Goal: Information Seeking & Learning: Learn about a topic

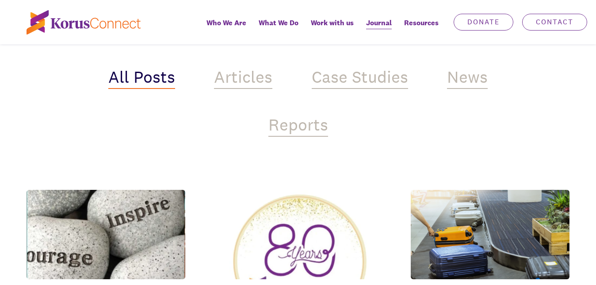
scroll to position [442, 0]
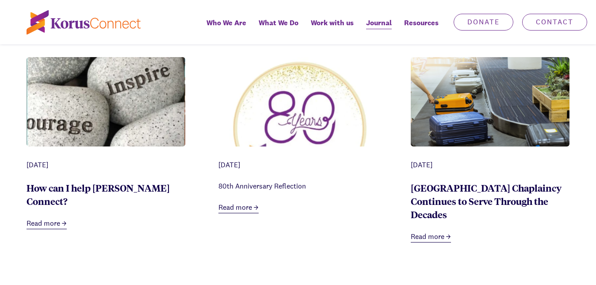
click at [111, 113] on img at bounding box center [106, 121] width 159 height 128
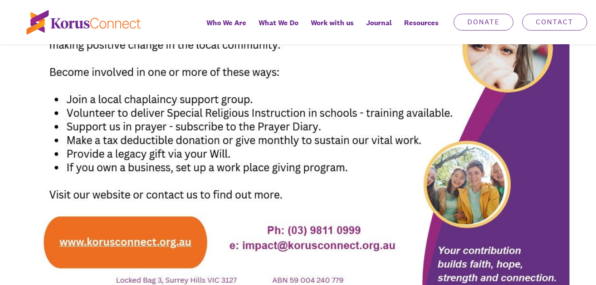
scroll to position [663, 0]
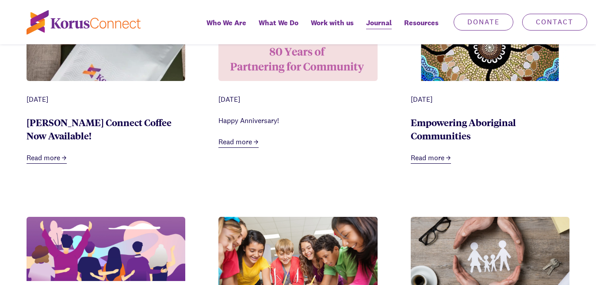
scroll to position [752, 0]
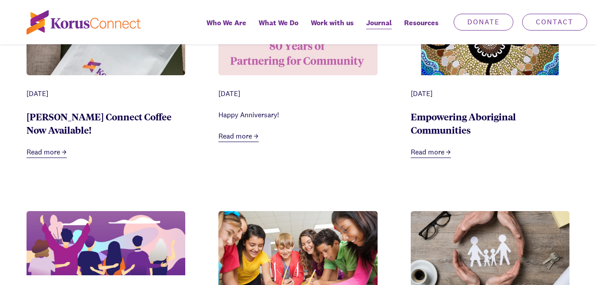
click at [67, 119] on link "[PERSON_NAME] Connect Coffee Now Available!" at bounding box center [99, 123] width 145 height 26
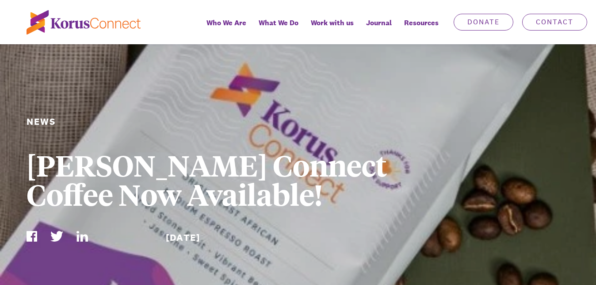
scroll to position [221, 0]
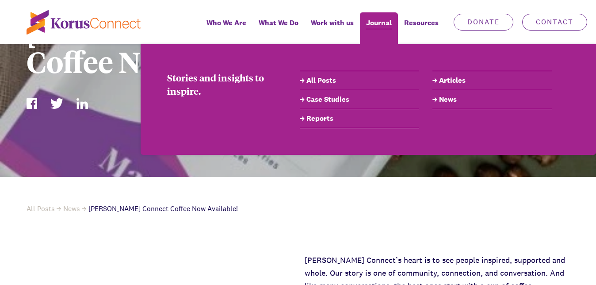
click at [375, 26] on span "Journal" at bounding box center [379, 22] width 26 height 13
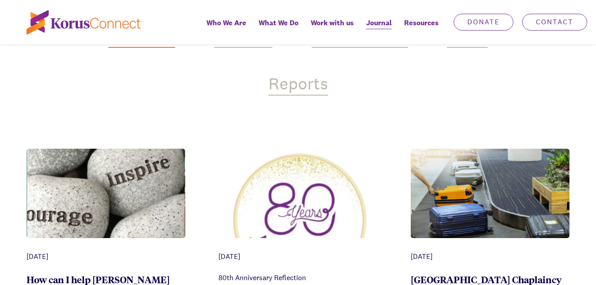
scroll to position [398, 0]
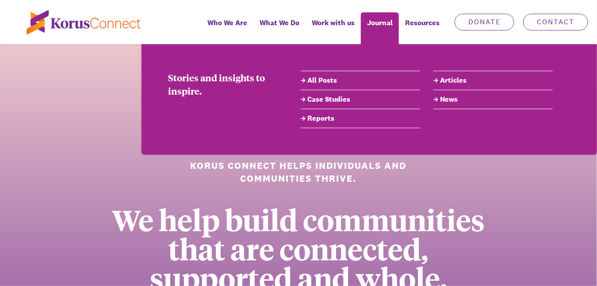
click at [323, 80] on link "All Posts" at bounding box center [360, 80] width 119 height 11
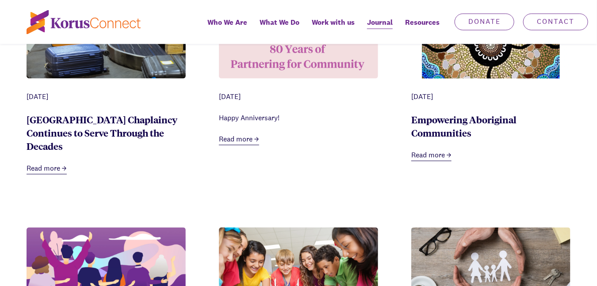
scroll to position [884, 0]
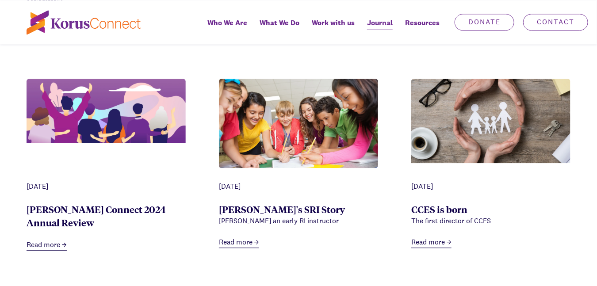
click at [122, 117] on img at bounding box center [106, 111] width 159 height 65
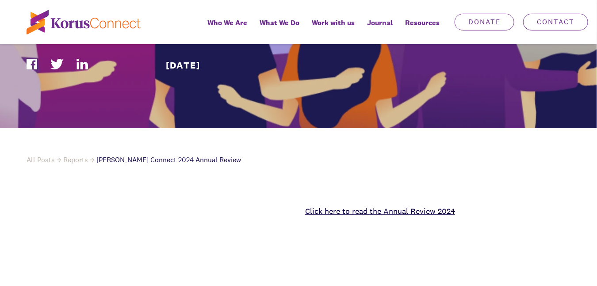
scroll to position [310, 0]
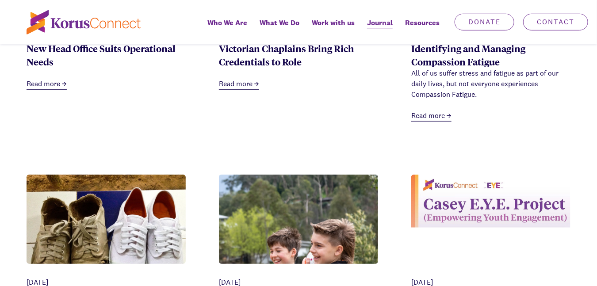
scroll to position [1769, 0]
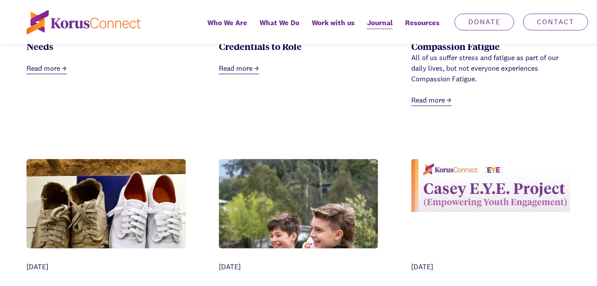
click at [424, 103] on link "Read more" at bounding box center [431, 100] width 40 height 11
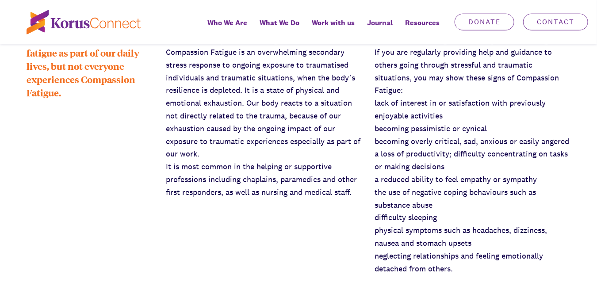
scroll to position [663, 0]
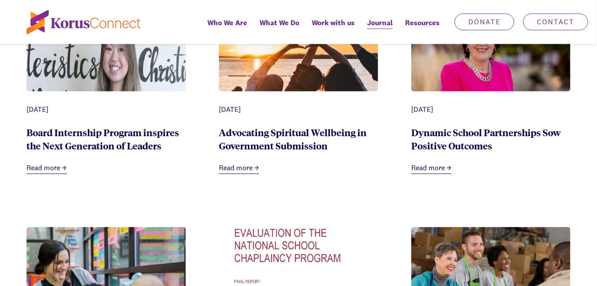
scroll to position [2167, 0]
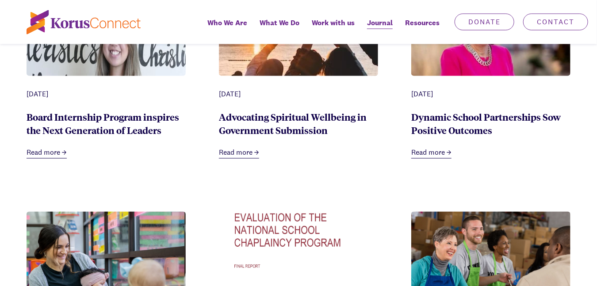
click at [113, 129] on link "Board Internship Program inspires the Next Generation of Leaders" at bounding box center [103, 124] width 153 height 26
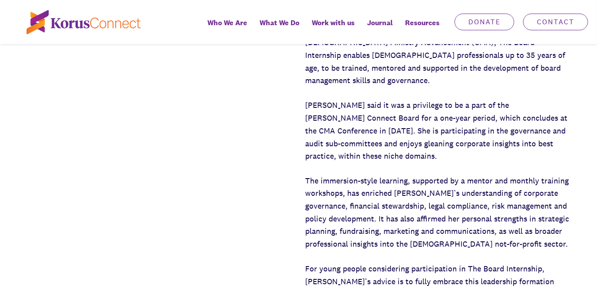
scroll to position [619, 0]
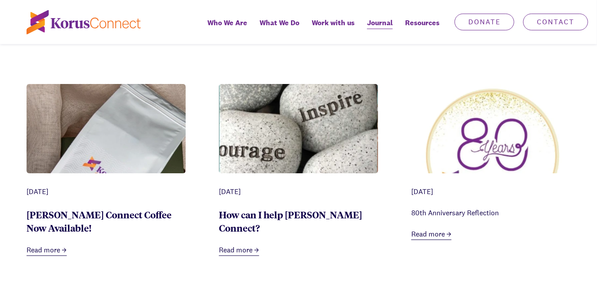
scroll to position [398, 0]
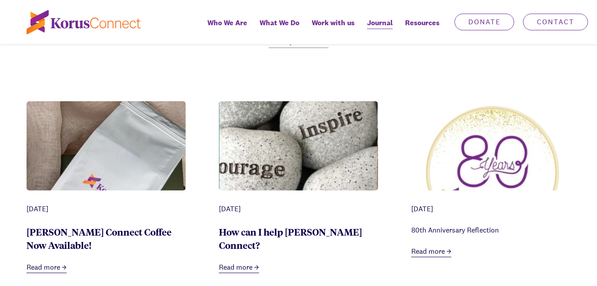
click at [508, 168] on img at bounding box center [490, 171] width 159 height 141
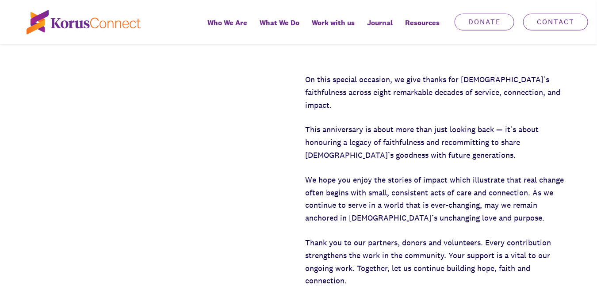
scroll to position [354, 0]
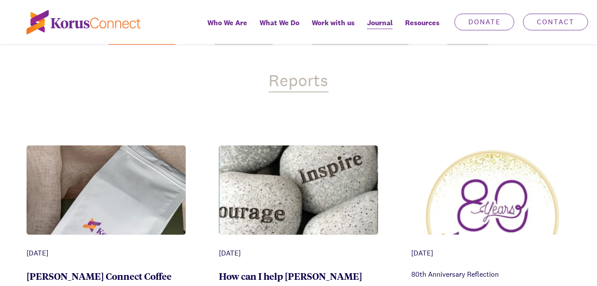
scroll to position [398, 0]
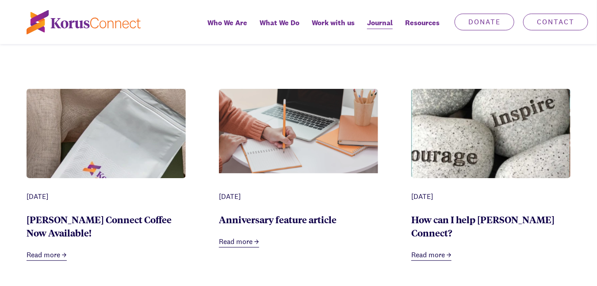
scroll to position [531, 0]
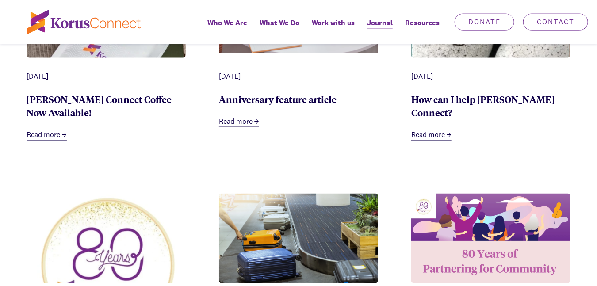
click at [240, 122] on link "Read more" at bounding box center [239, 121] width 40 height 11
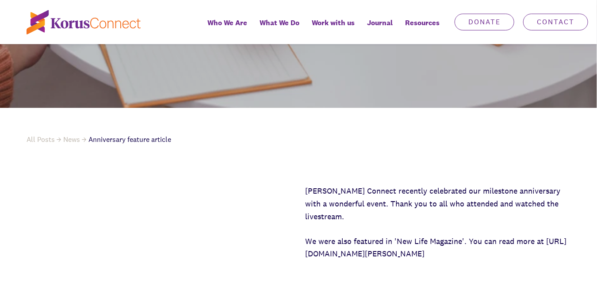
scroll to position [177, 0]
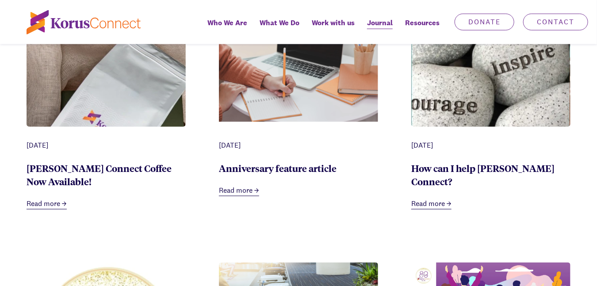
scroll to position [442, 0]
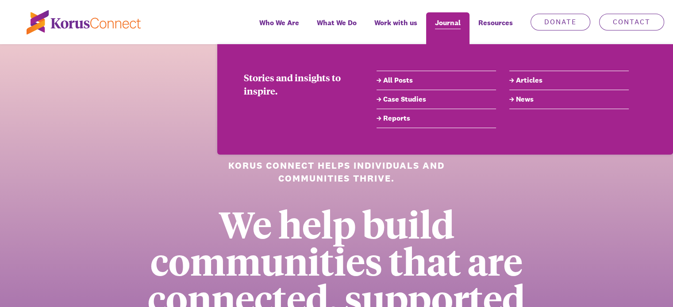
click at [455, 26] on span "Journal" at bounding box center [448, 22] width 26 height 13
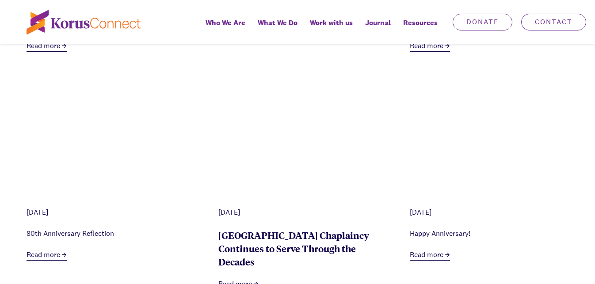
scroll to position [576, 0]
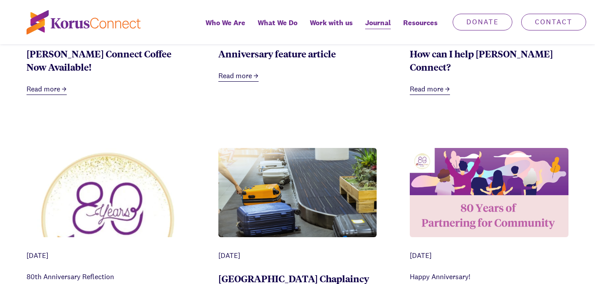
click at [50, 92] on link "Read more" at bounding box center [47, 89] width 40 height 11
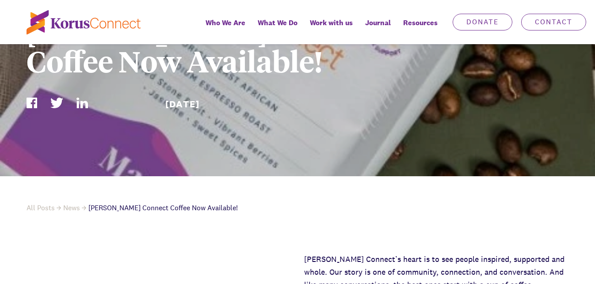
scroll to position [221, 0]
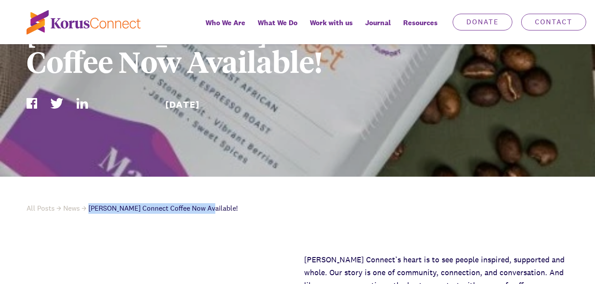
drag, startPoint x: 208, startPoint y: 210, endPoint x: 88, endPoint y: 207, distance: 119.4
click at [88, 207] on div "All Posts News [PERSON_NAME] Connect Coffee Now Available!" at bounding box center [298, 208] width 542 height 11
copy span "[PERSON_NAME] Connect Coffee Now Available!"
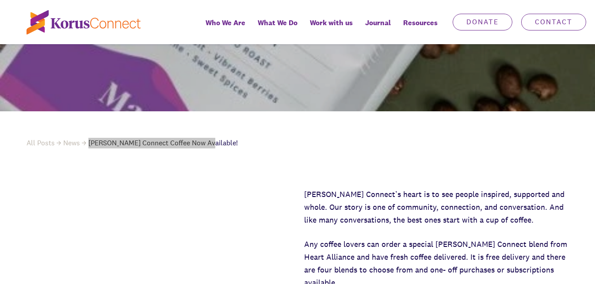
scroll to position [354, 0]
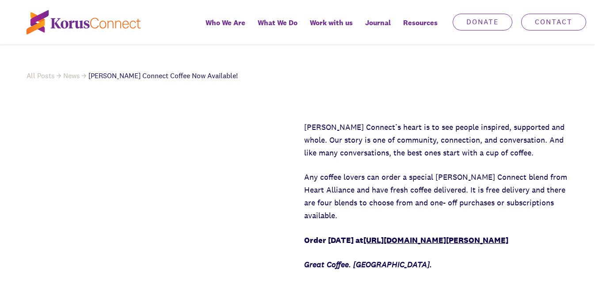
click at [307, 132] on p "[PERSON_NAME] Connect’s heart is to see people inspired, supported and whole. O…" at bounding box center [436, 140] width 264 height 38
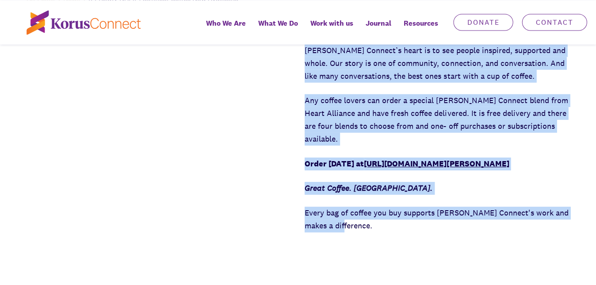
scroll to position [440, 0]
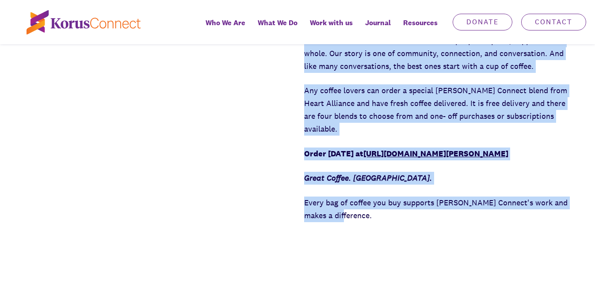
drag, startPoint x: 305, startPoint y: 125, endPoint x: 348, endPoint y: 230, distance: 113.2
click at [348, 222] on div "[PERSON_NAME] Connect’s heart is to see people inspired, supported and whole. O…" at bounding box center [436, 128] width 264 height 188
copy div "[PERSON_NAME] Connect’s heart is to see people inspired, supported and whole. O…"
